Goal: Information Seeking & Learning: Check status

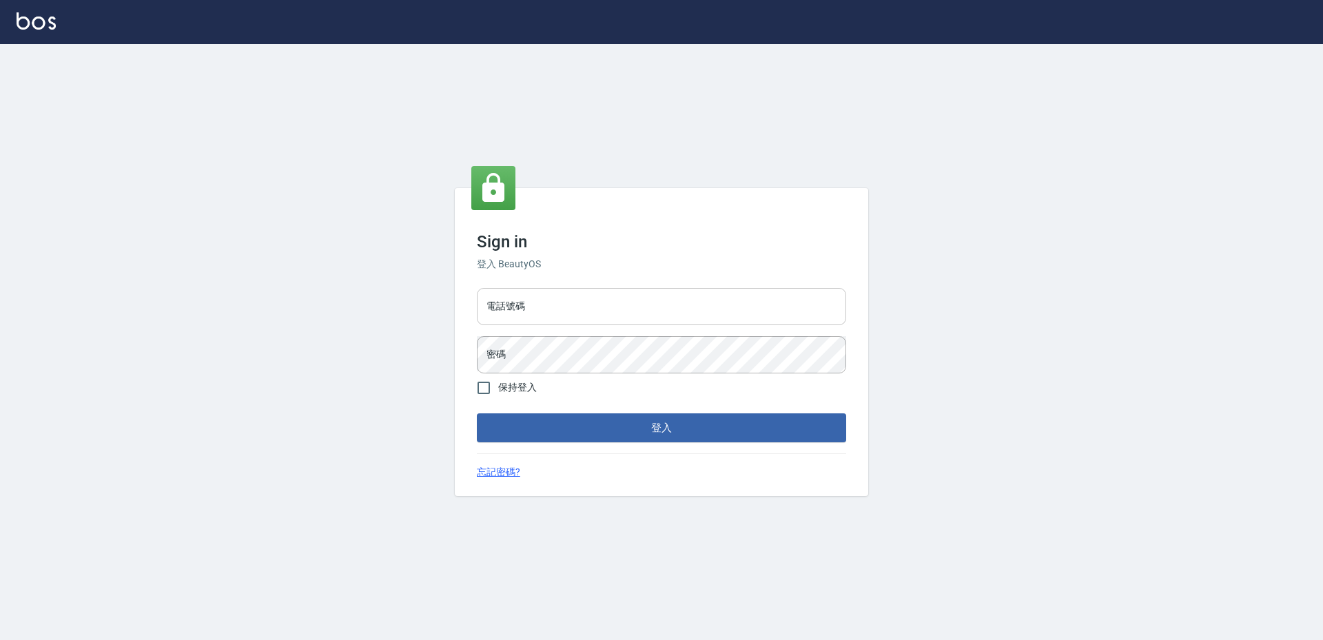
drag, startPoint x: 0, startPoint y: 0, endPoint x: 591, endPoint y: 314, distance: 669.3
click at [591, 314] on input "電話號碼" at bounding box center [661, 306] width 369 height 37
type input "2380118"
drag, startPoint x: 615, startPoint y: 310, endPoint x: 624, endPoint y: 329, distance: 20.7
click at [613, 312] on input "2380118" at bounding box center [661, 306] width 369 height 37
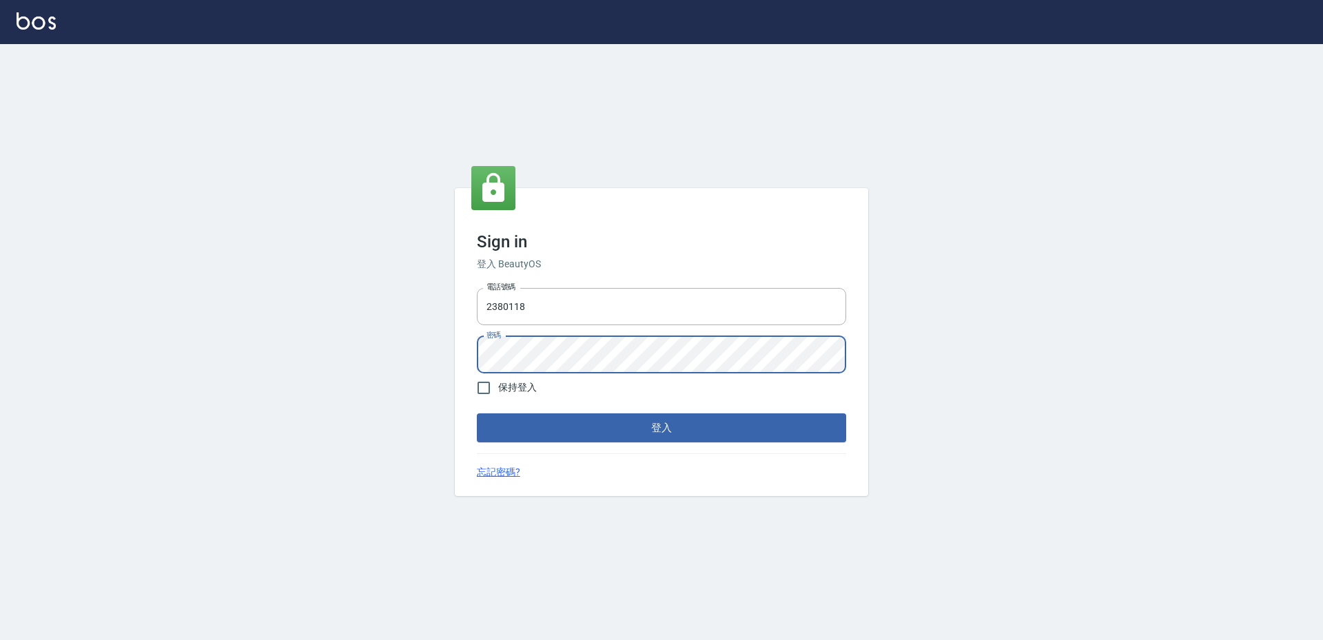
click at [477, 413] on button "登入" at bounding box center [661, 427] width 369 height 29
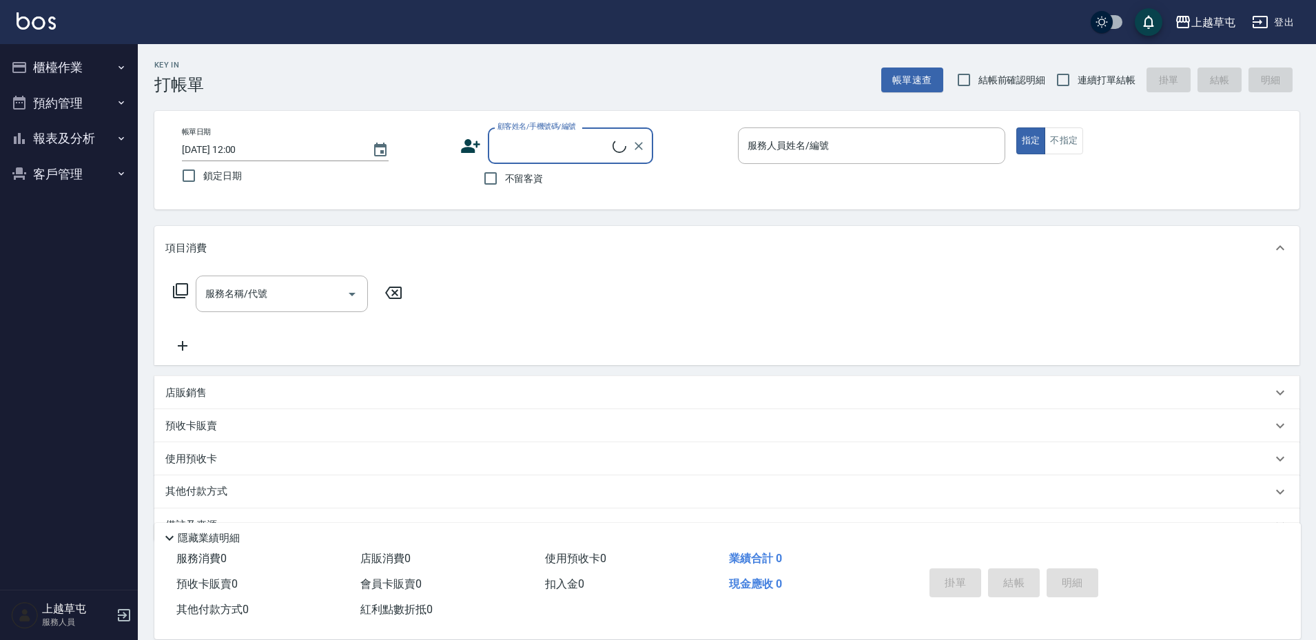
click at [77, 143] on button "報表及分析" at bounding box center [69, 139] width 127 height 36
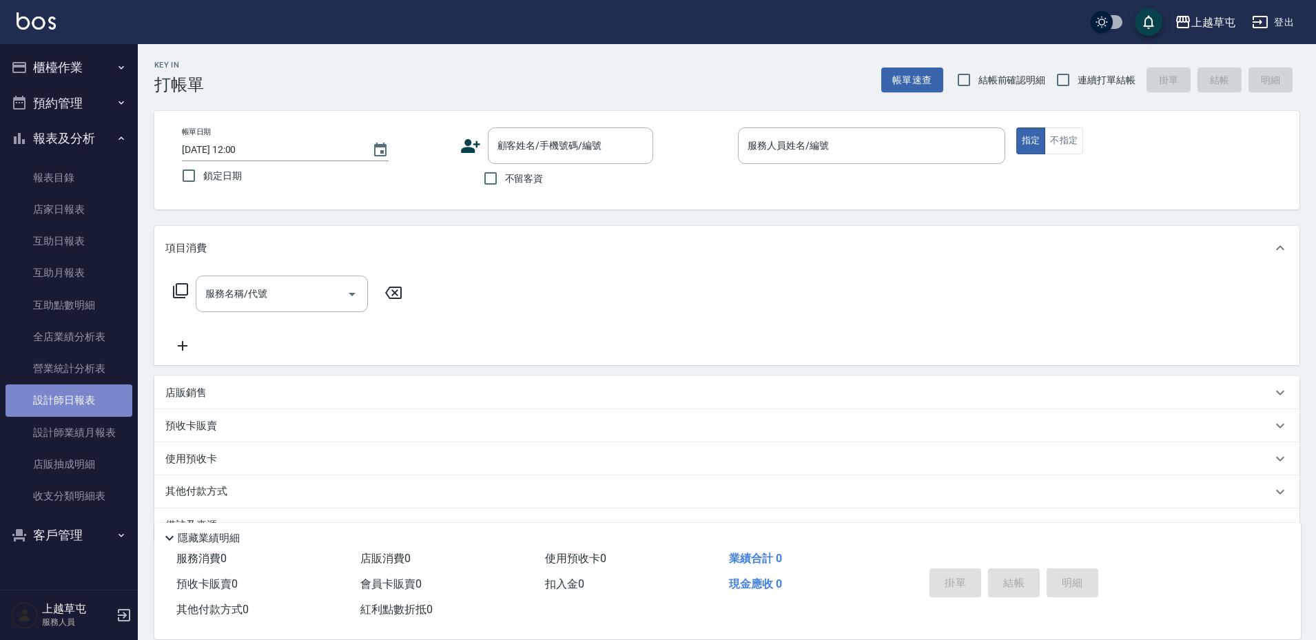
click at [109, 397] on link "設計師日報表" at bounding box center [69, 401] width 127 height 32
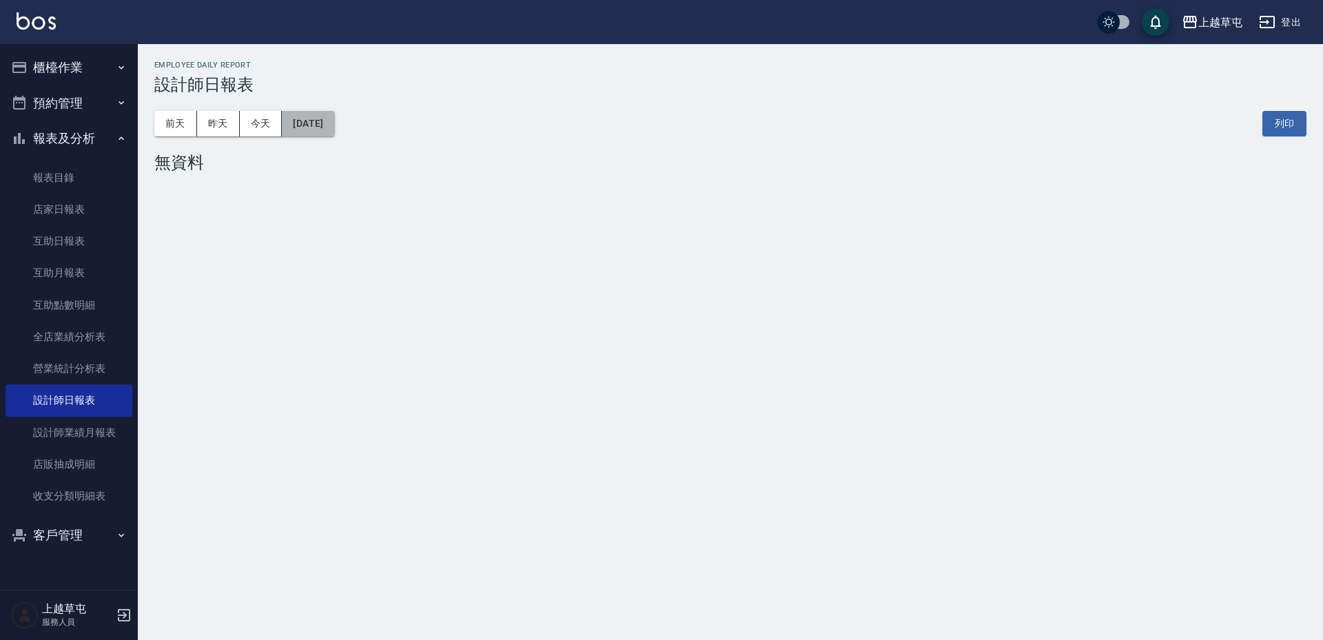
click at [315, 121] on button "[DATE]" at bounding box center [308, 123] width 52 height 25
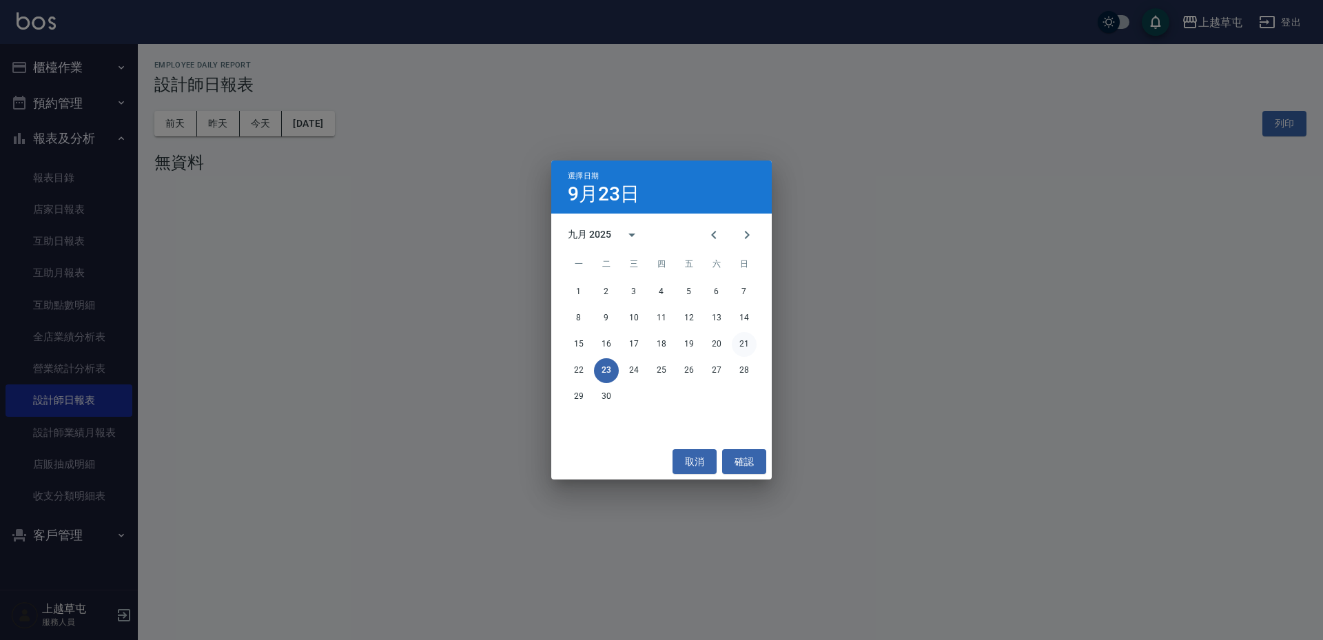
click at [740, 340] on button "21" at bounding box center [744, 344] width 25 height 25
